Goal: Ask a question

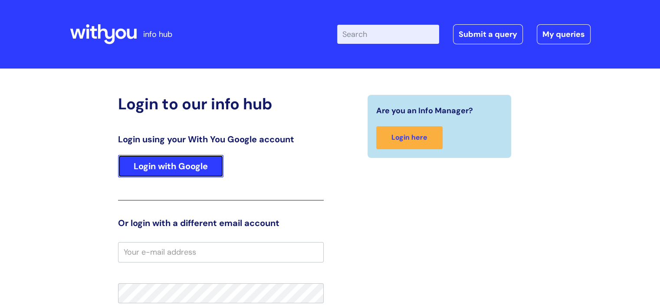
click at [167, 163] on link "Login with Google" at bounding box center [170, 166] width 105 height 23
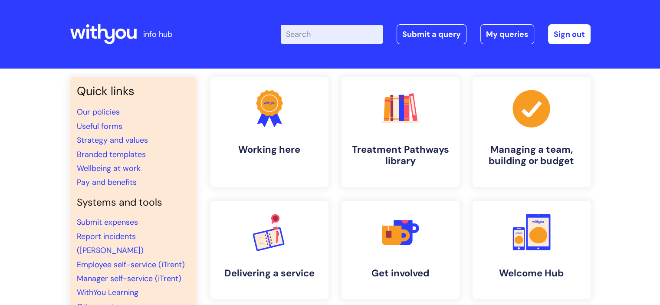
click at [312, 30] on input "Enter your search term here..." at bounding box center [332, 34] width 102 height 19
drag, startPoint x: 312, startPoint y: 30, endPoint x: 196, endPoint y: 132, distance: 154.9
click at [196, 132] on div "info hub Enter your search term here... [PERSON_NAME] Search Submit a query My …" at bounding box center [330, 152] width 660 height 305
type input "[PERSON_NAME]"
